Goal: Task Accomplishment & Management: Complete application form

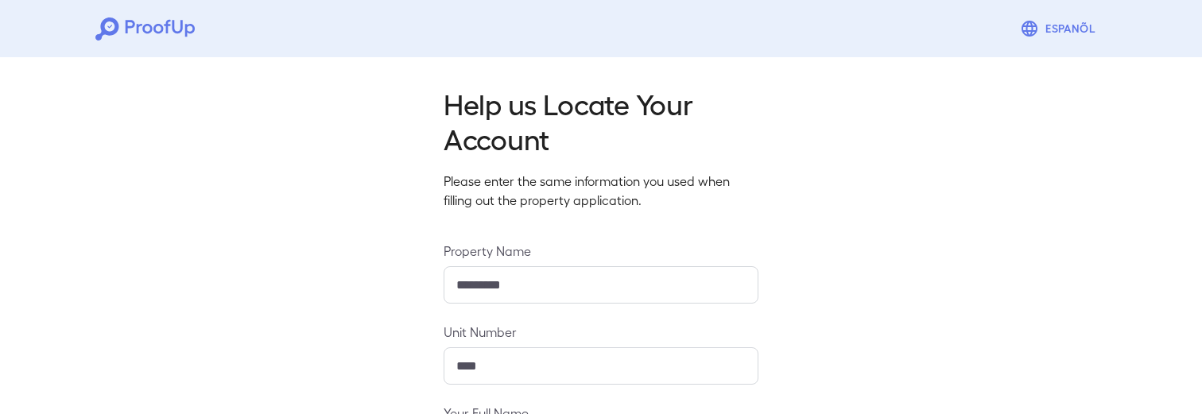
scroll to position [306, 0]
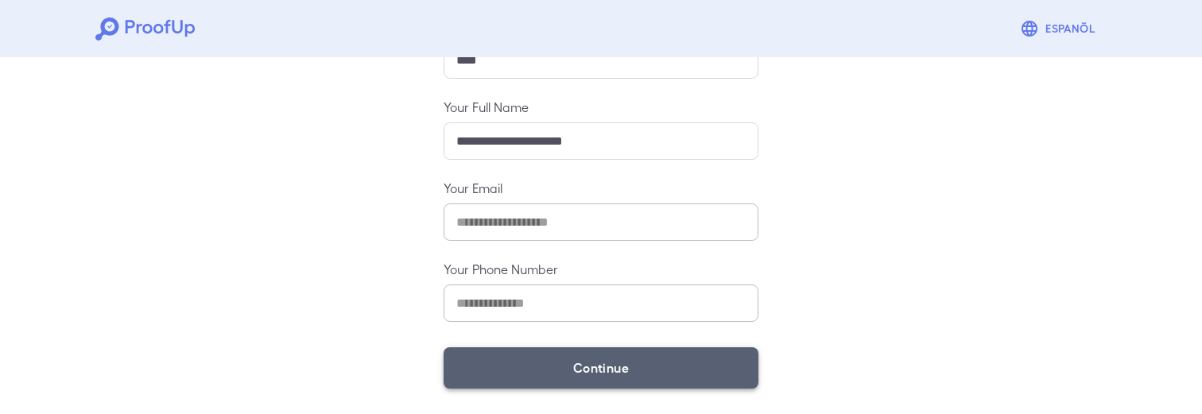
click at [612, 370] on button "Continue" at bounding box center [600, 367] width 315 height 41
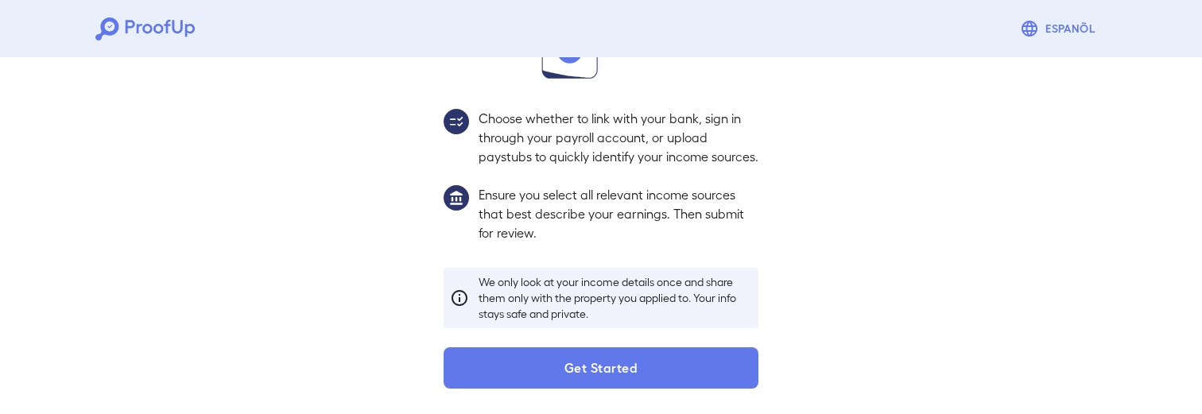
click at [612, 373] on button "Get Started" at bounding box center [600, 367] width 315 height 41
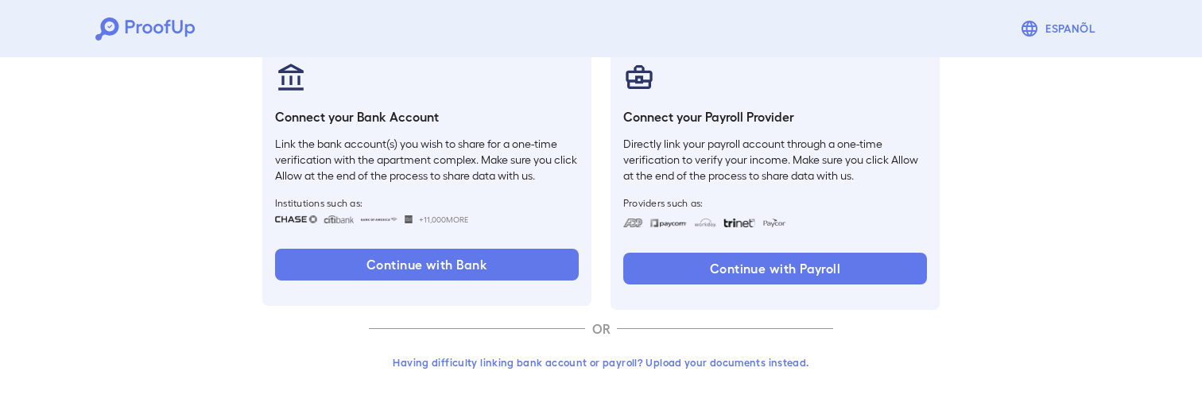
click at [612, 370] on button "Having difficulty linking bank account or payroll? Upload your documents instea…" at bounding box center [601, 362] width 464 height 29
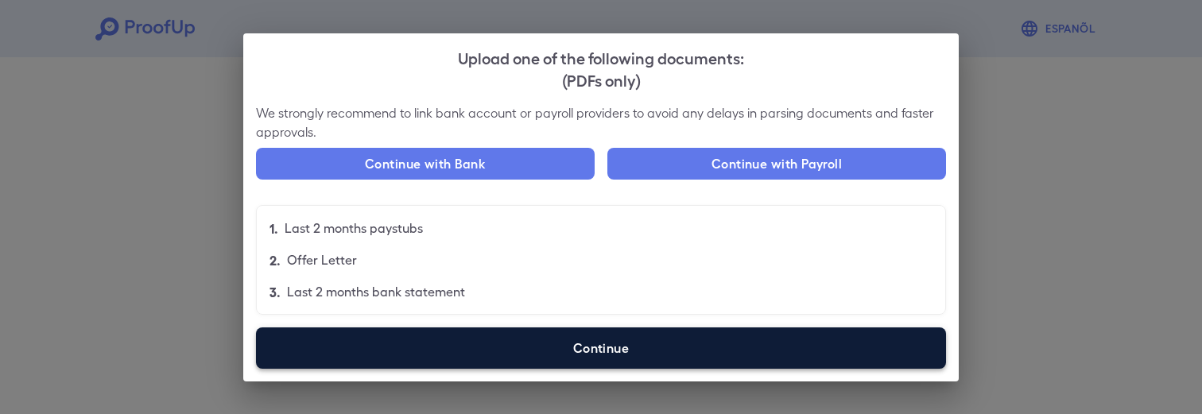
click at [505, 338] on label "Continue" at bounding box center [601, 347] width 690 height 41
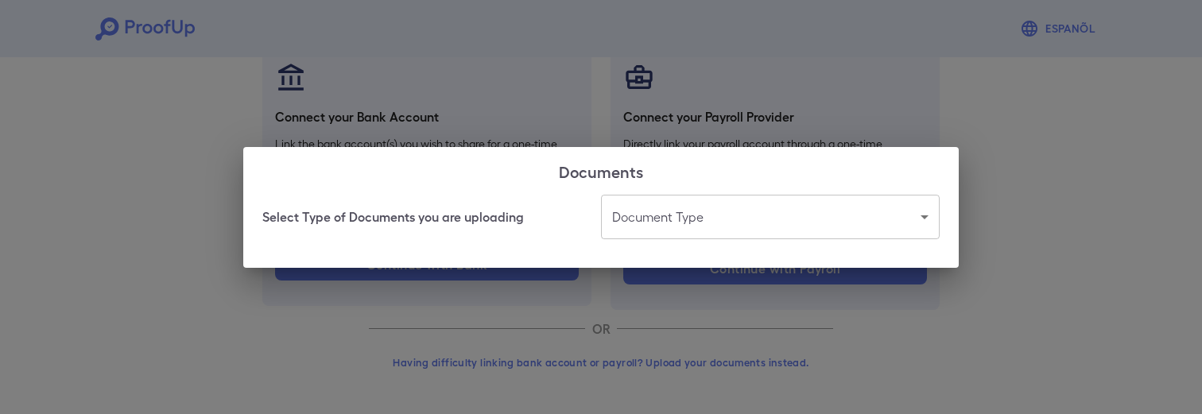
click at [706, 215] on body "Espanõl Go back How Would You Like to Verify Your Income? There are multiple wa…" at bounding box center [601, 110] width 1202 height 607
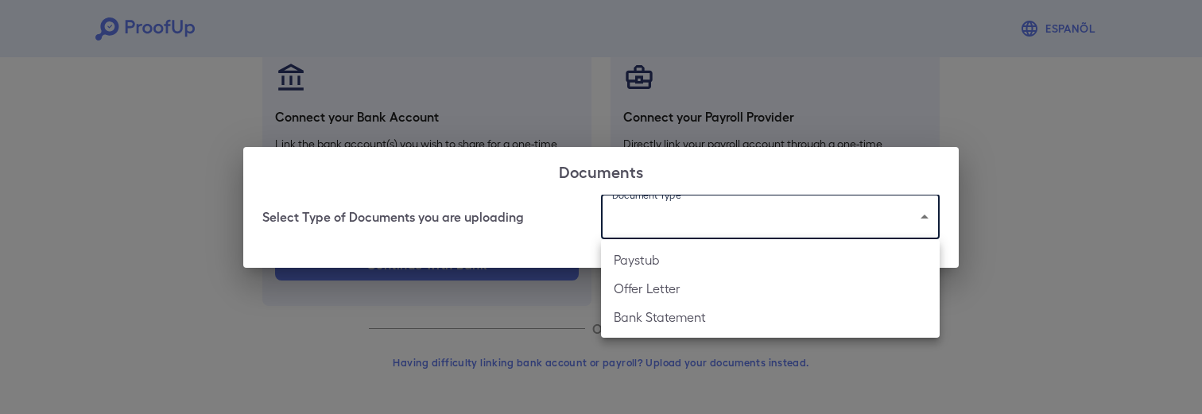
click at [674, 292] on li "Offer Letter" at bounding box center [770, 288] width 339 height 29
type input "**********"
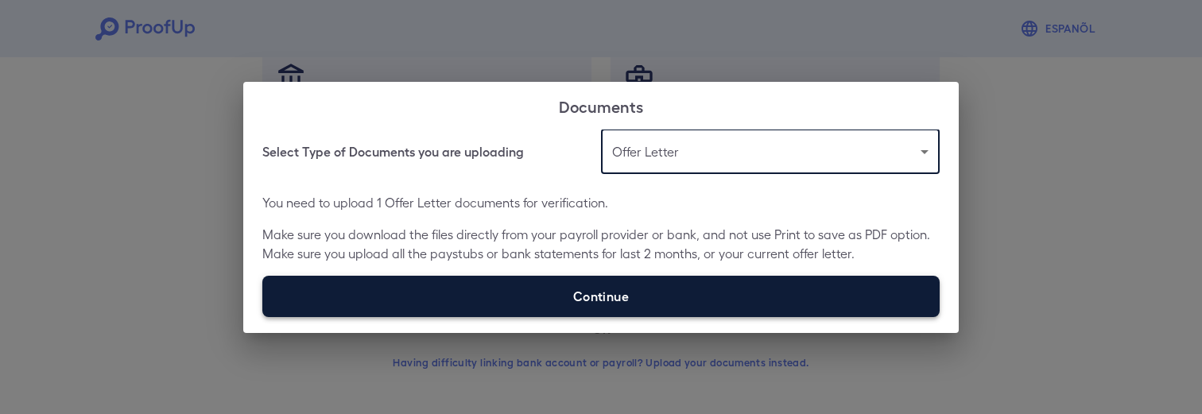
click at [623, 288] on label "Continue" at bounding box center [600, 296] width 677 height 41
click at [263, 316] on input "Continue" at bounding box center [262, 316] width 1 height 1
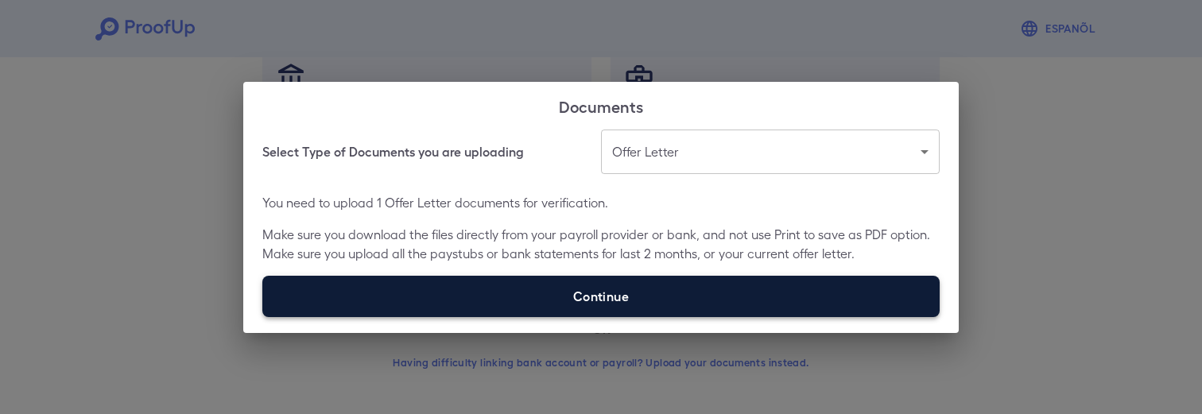
type input "**********"
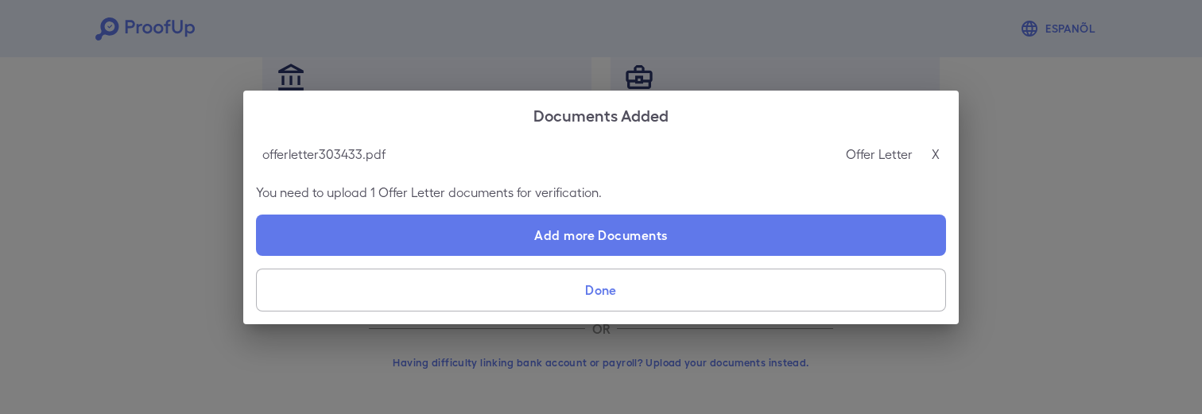
click at [655, 294] on button "Done" at bounding box center [601, 290] width 690 height 43
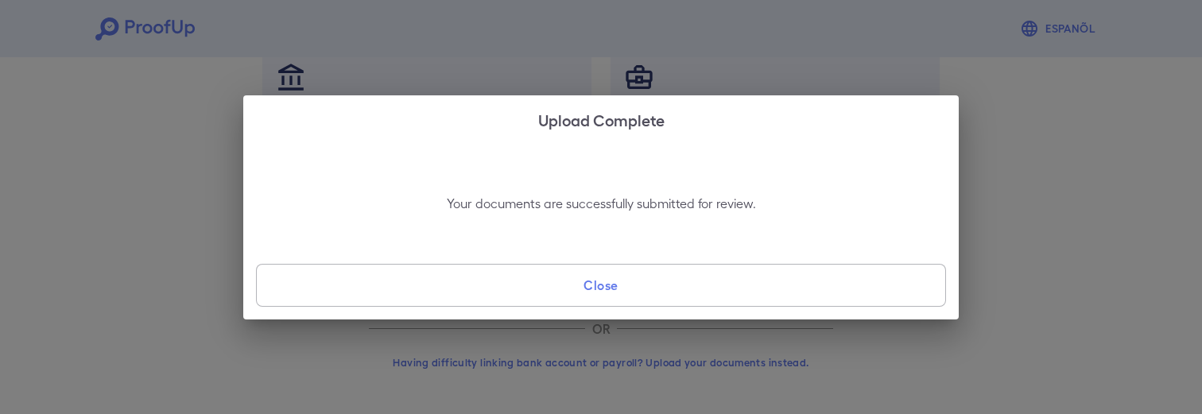
click at [600, 273] on button "Close" at bounding box center [601, 285] width 690 height 43
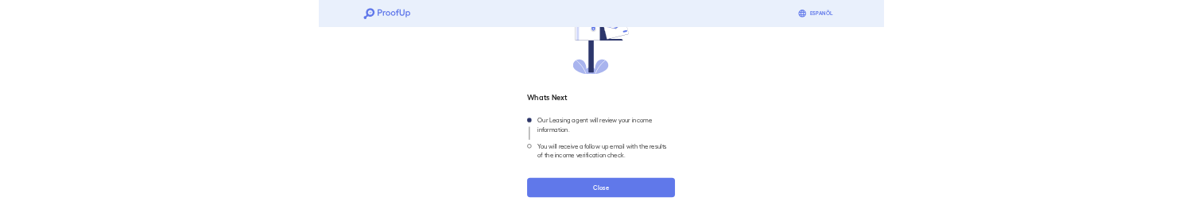
scroll to position [193, 0]
